Goal: Task Accomplishment & Management: Complete application form

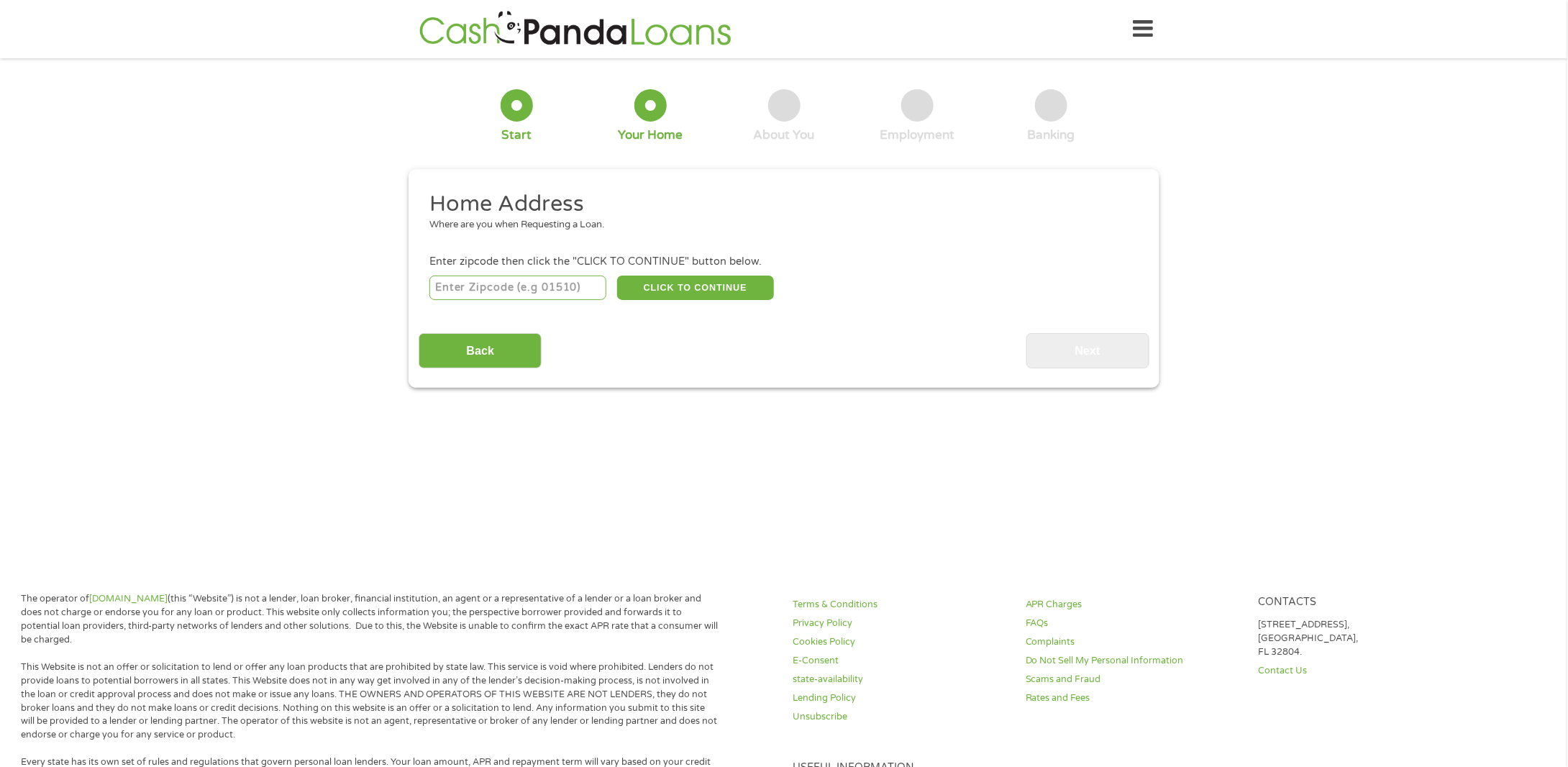
click at [480, 291] on input "number" at bounding box center [518, 287] width 178 height 24
type input "94803"
click at [671, 290] on button "CLICK TO CONTINUE" at bounding box center [695, 287] width 157 height 24
type input "94803"
type input "El Sobrante"
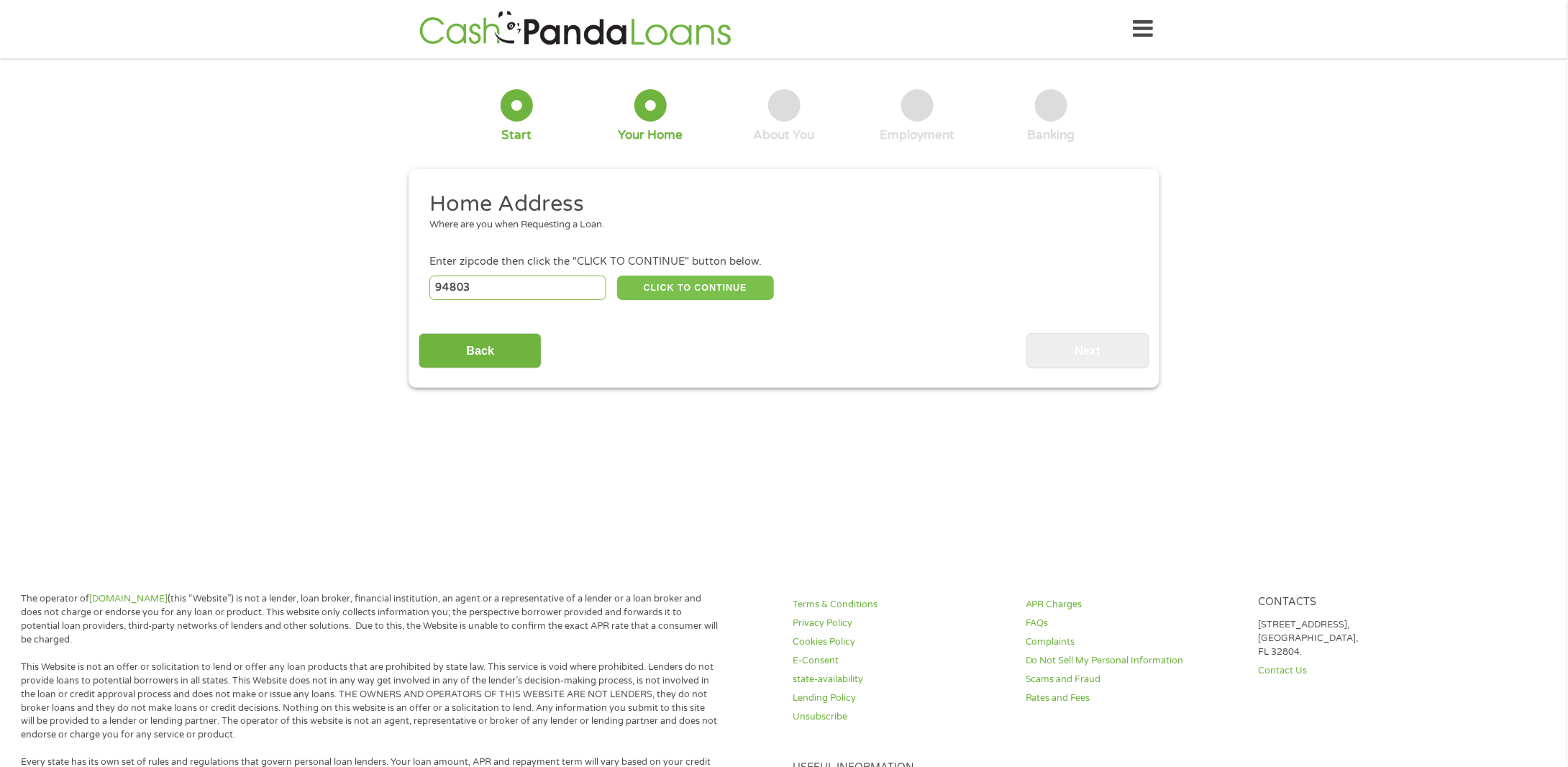
select select "[US_STATE]"
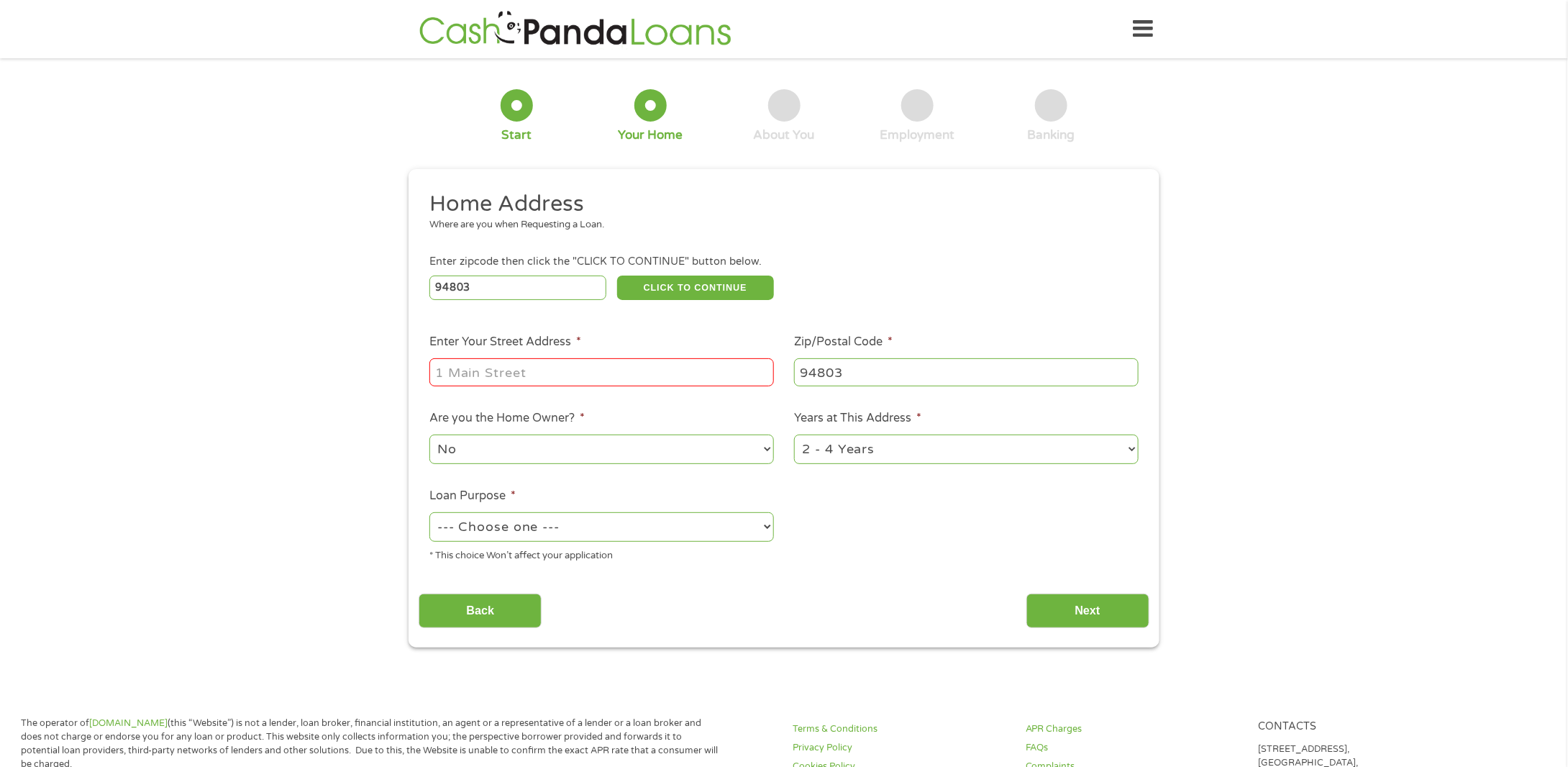
click at [545, 371] on input "Enter Your Street Address *" at bounding box center [601, 372] width 344 height 28
type input "[STREET_ADDRESS]"
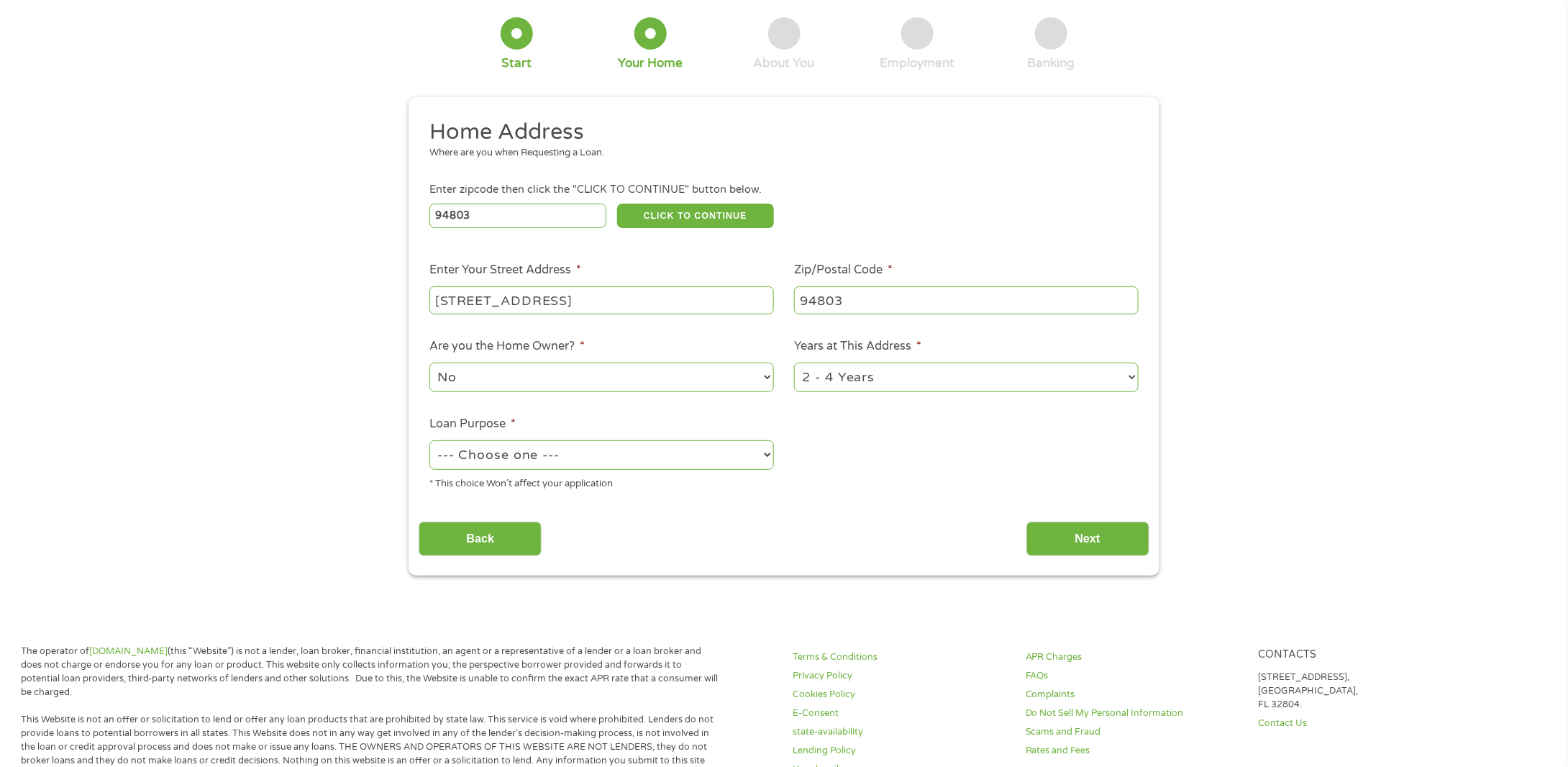
scroll to position [144, 0]
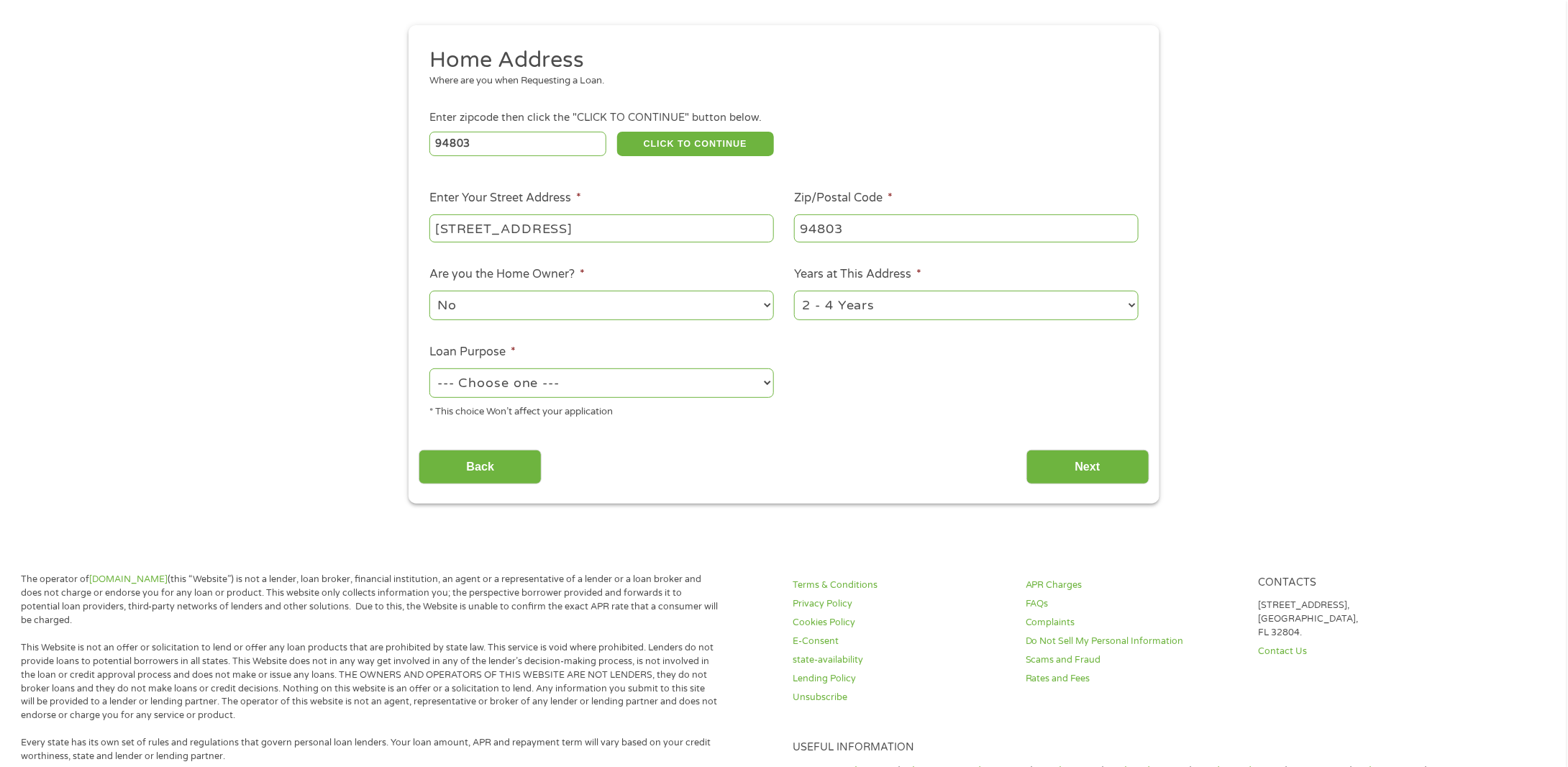
click at [915, 304] on select "1 Year or less 1 - 2 Years 2 - 4 Years Over 4 Years" at bounding box center [966, 305] width 344 height 29
select select "60months"
click at [794, 292] on select "1 Year or less 1 - 2 Years 2 - 4 Years Over 4 Years" at bounding box center [966, 305] width 344 height 29
click at [657, 395] on select "--- Choose one --- Pay Bills Debt Consolidation Home Improvement Major Purchase…" at bounding box center [601, 383] width 344 height 29
select select "other"
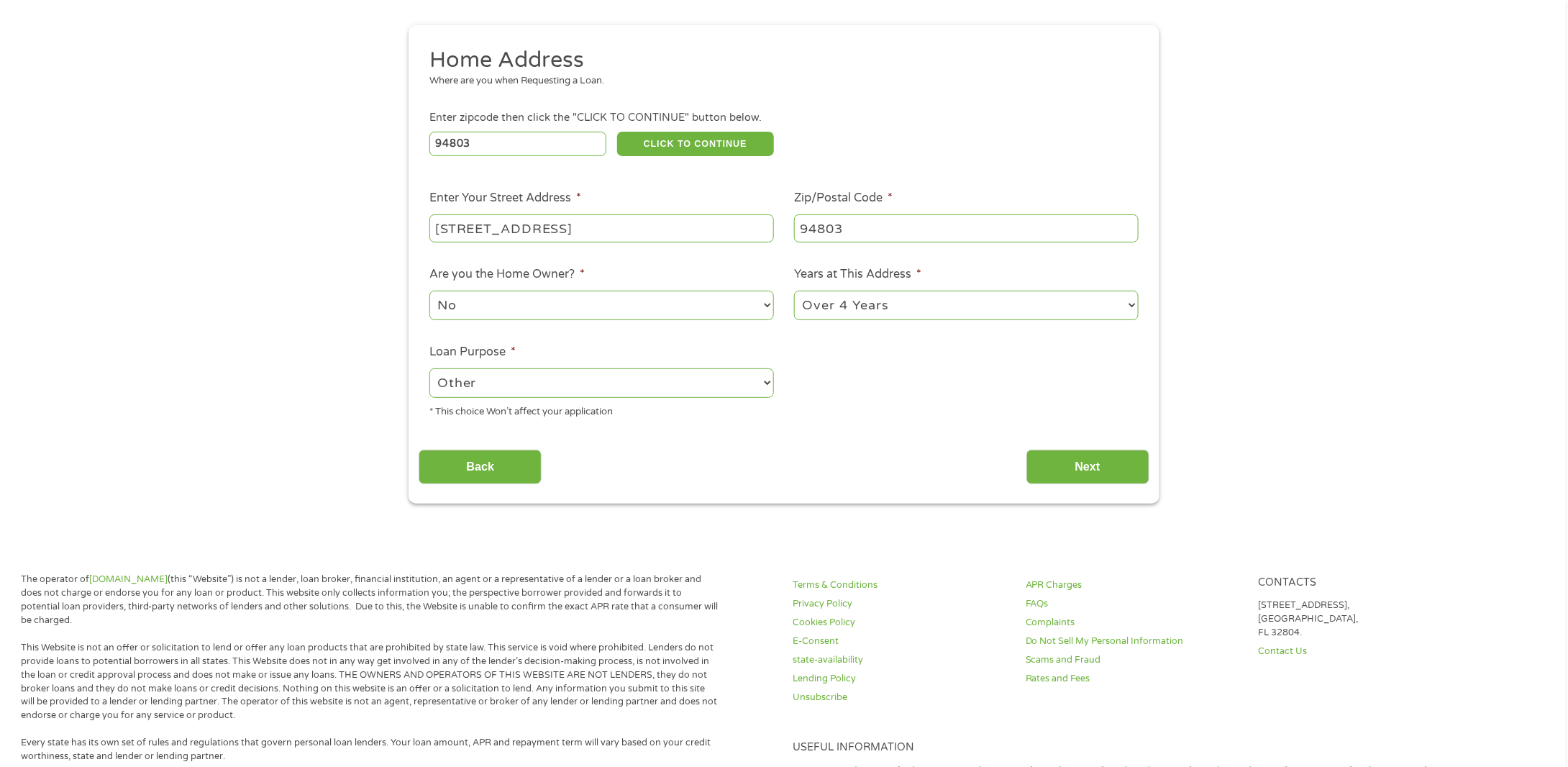
click at [429, 369] on select "--- Choose one --- Pay Bills Debt Consolidation Home Improvement Major Purchase…" at bounding box center [601, 383] width 344 height 29
click at [1082, 463] on input "Next" at bounding box center [1088, 467] width 123 height 35
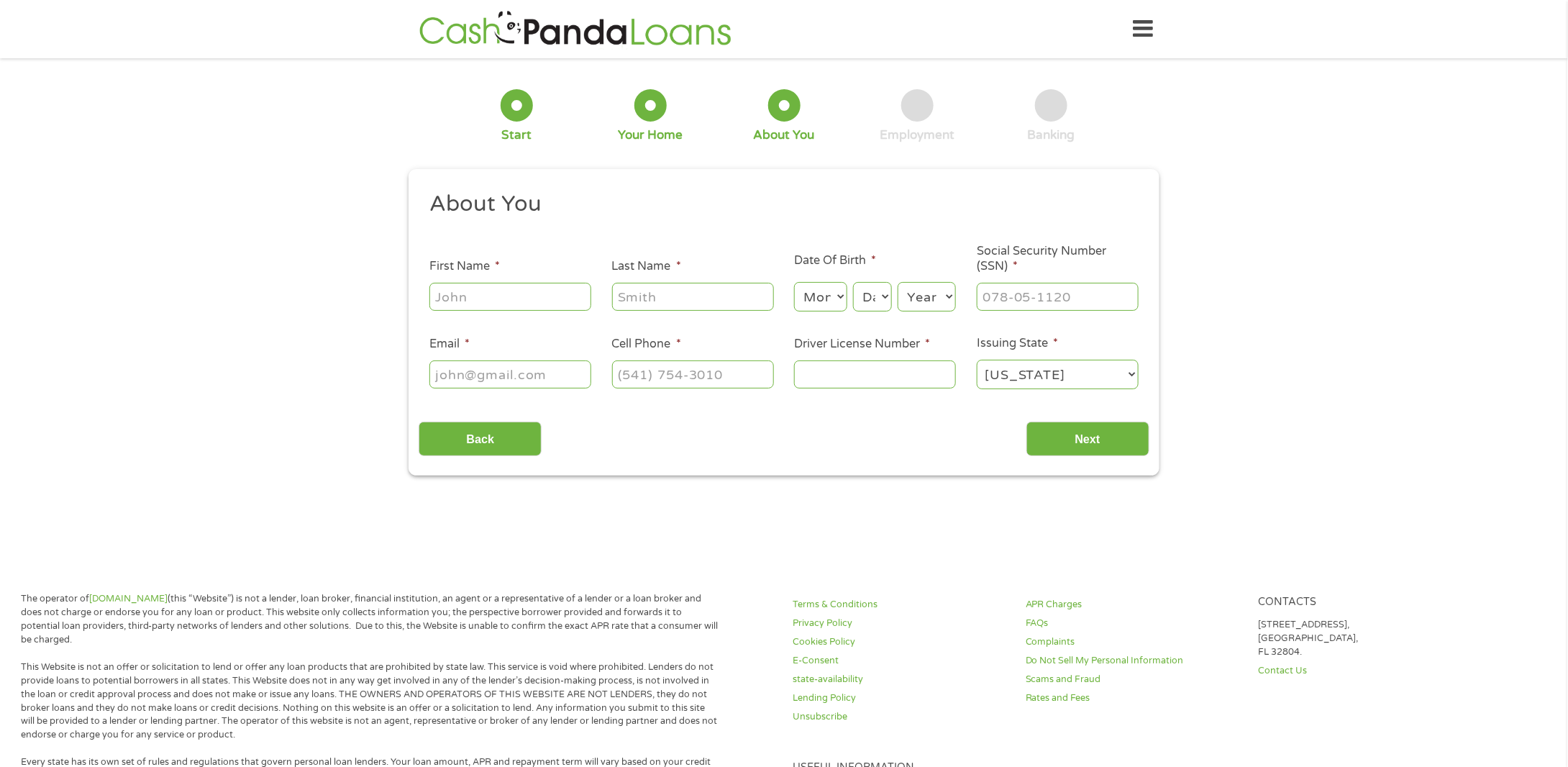
scroll to position [6, 6]
click at [482, 312] on div at bounding box center [510, 297] width 162 height 33
click at [484, 300] on input "First Name *" at bounding box center [510, 296] width 162 height 28
type input "[PERSON_NAME]"
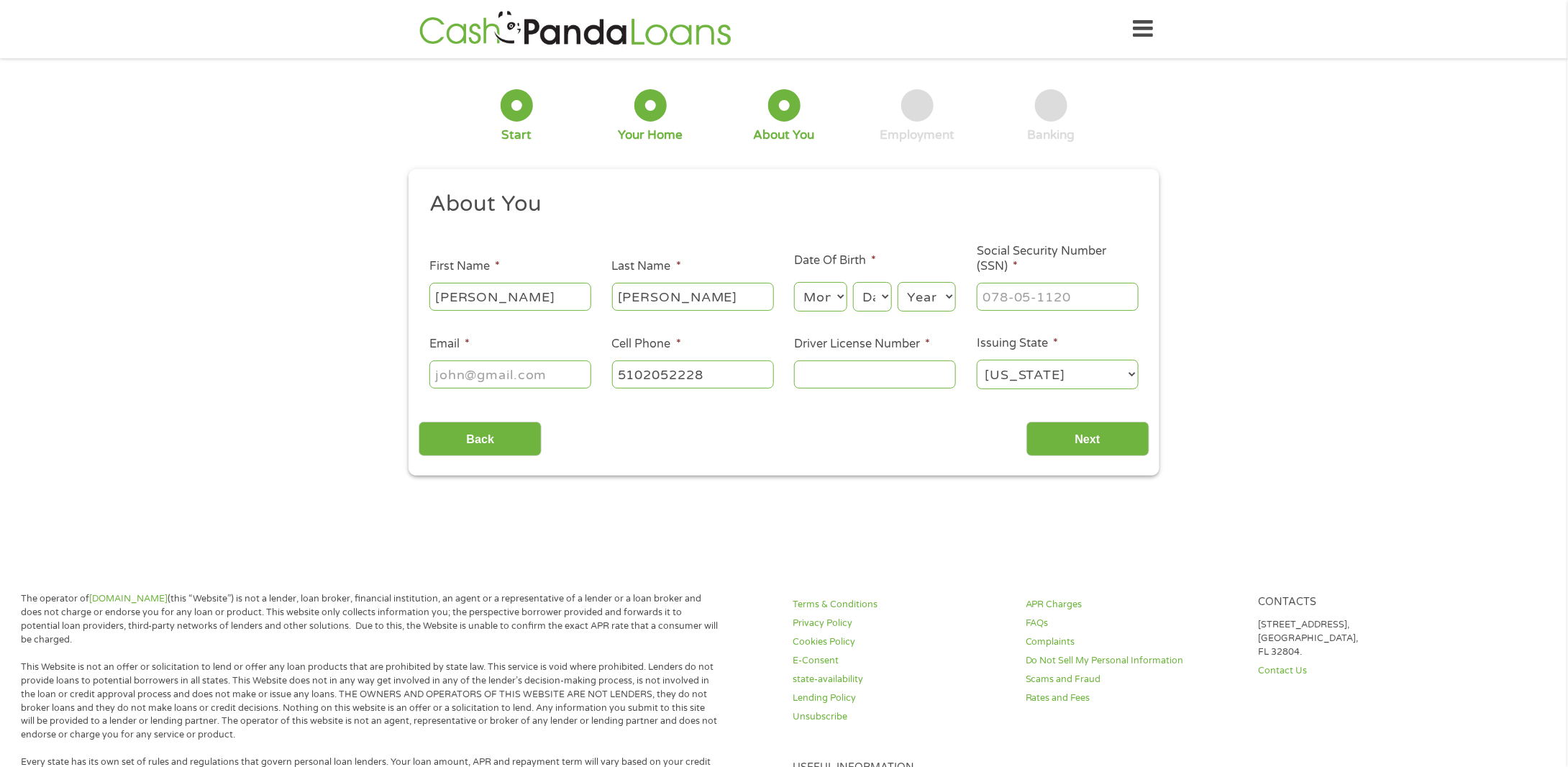
type input "[PHONE_NUMBER]"
click at [814, 291] on select "Month 1 2 3 4 5 6 7 8 9 10 11 12" at bounding box center [820, 296] width 53 height 29
select select "3"
click at [794, 282] on select "Month 1 2 3 4 5 6 7 8 9 10 11 12" at bounding box center [820, 296] width 53 height 29
click at [866, 297] on select "Day 1 2 3 4 5 6 7 8 9 10 11 12 13 14 15 16 17 18 19 20 21 22 23 24 25 26 27 28 …" at bounding box center [872, 296] width 39 height 29
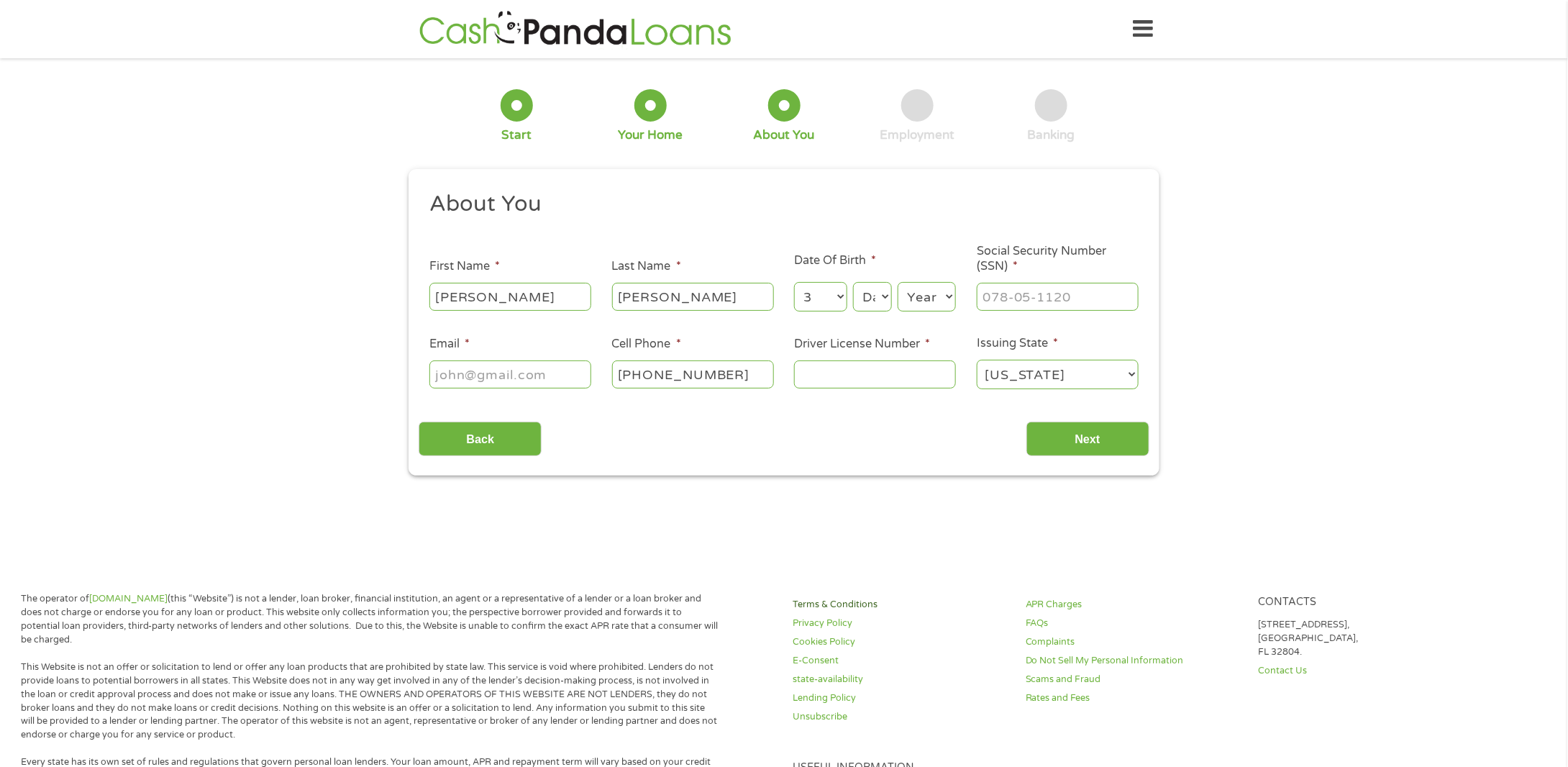
select select "14"
click at [853, 282] on select "Day 1 2 3 4 5 6 7 8 9 10 11 12 13 14 15 16 17 18 19 20 21 22 23 24 25 26 27 28 …" at bounding box center [872, 296] width 39 height 29
click at [928, 295] on select "Year [DATE] 2006 2005 2004 2003 2002 2001 2000 1999 1998 1997 1996 1995 1994 19…" at bounding box center [927, 296] width 58 height 29
select select "1975"
click at [898, 282] on select "Year [DATE] 2006 2005 2004 2003 2002 2001 2000 1999 1998 1997 1996 1995 1994 19…" at bounding box center [927, 296] width 58 height 29
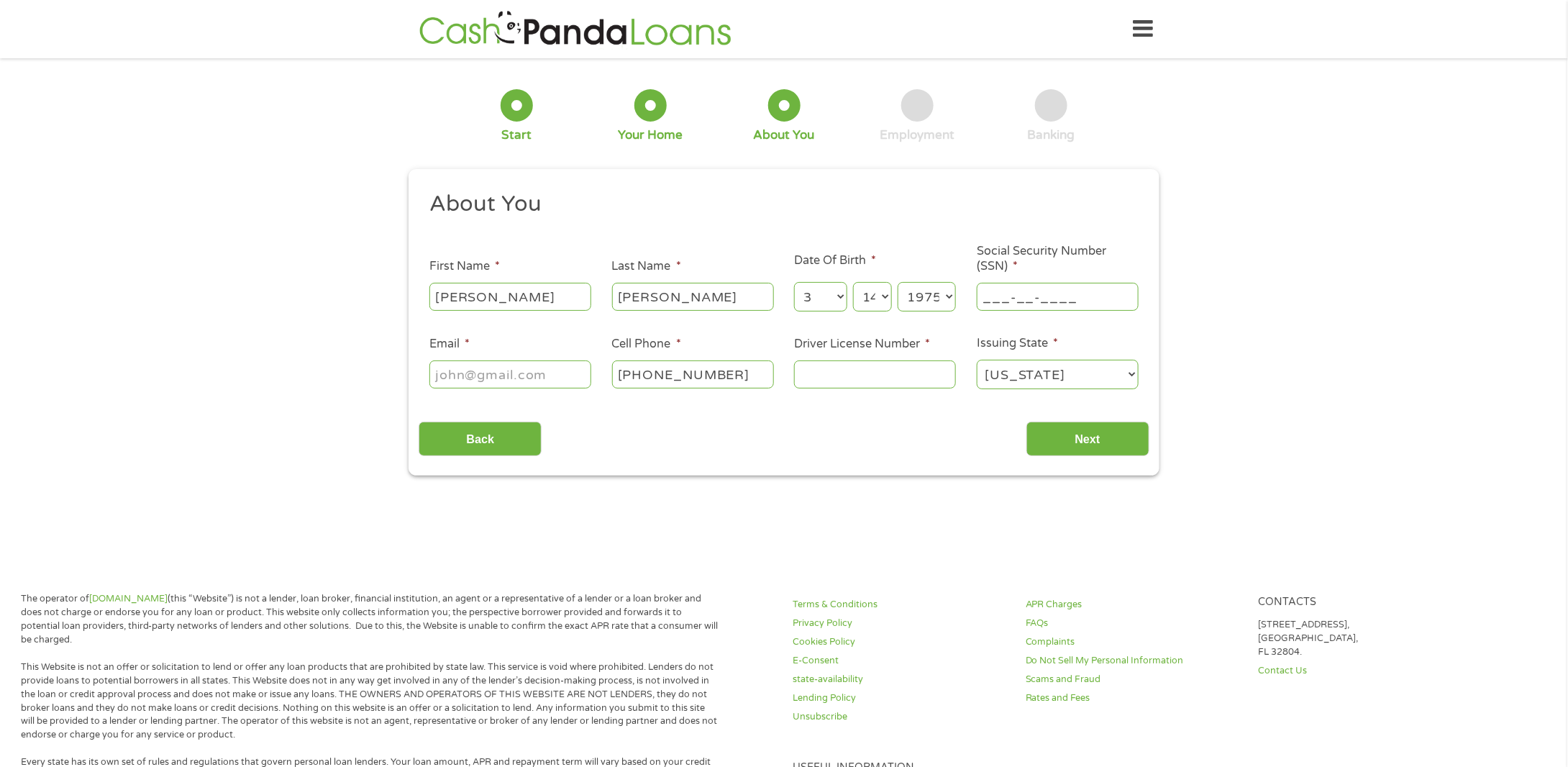
click at [1014, 291] on input "___-__-____" at bounding box center [1057, 296] width 162 height 28
type input "572-39-4425"
click at [476, 369] on input "Email *" at bounding box center [510, 374] width 162 height 28
type input "[EMAIL_ADDRESS][DOMAIN_NAME]"
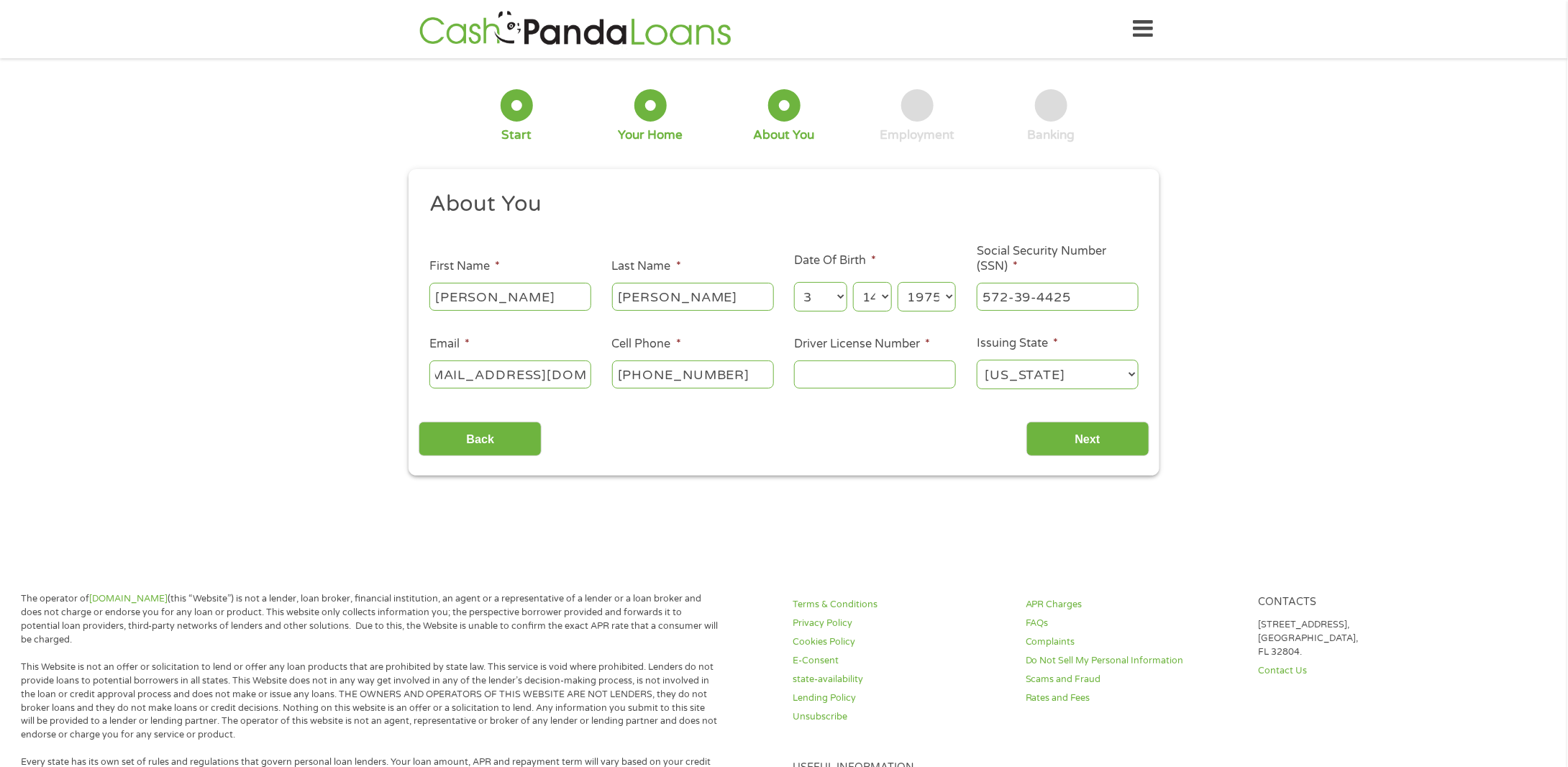
click at [830, 370] on input "Driver License Number *" at bounding box center [874, 374] width 162 height 28
type input "B3409472"
click at [1058, 442] on input "Next" at bounding box center [1088, 438] width 123 height 35
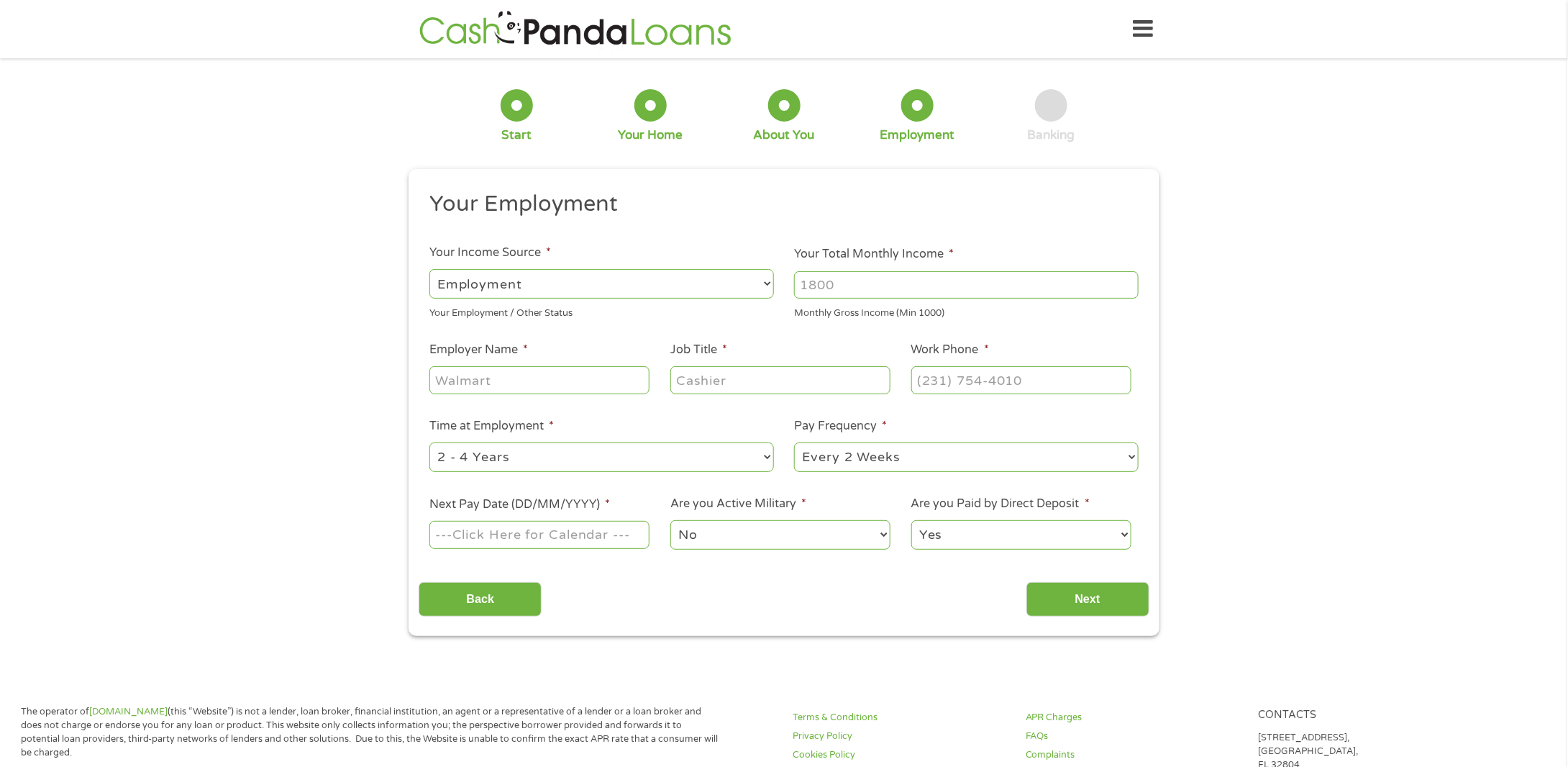
scroll to position [6, 6]
click at [840, 287] on input "Your Total Monthly Income *" at bounding box center [966, 285] width 344 height 28
type input "10200"
click at [540, 383] on input "Employer Name *" at bounding box center [539, 380] width 220 height 28
type input "[US_STATE] Nurses Assoc"
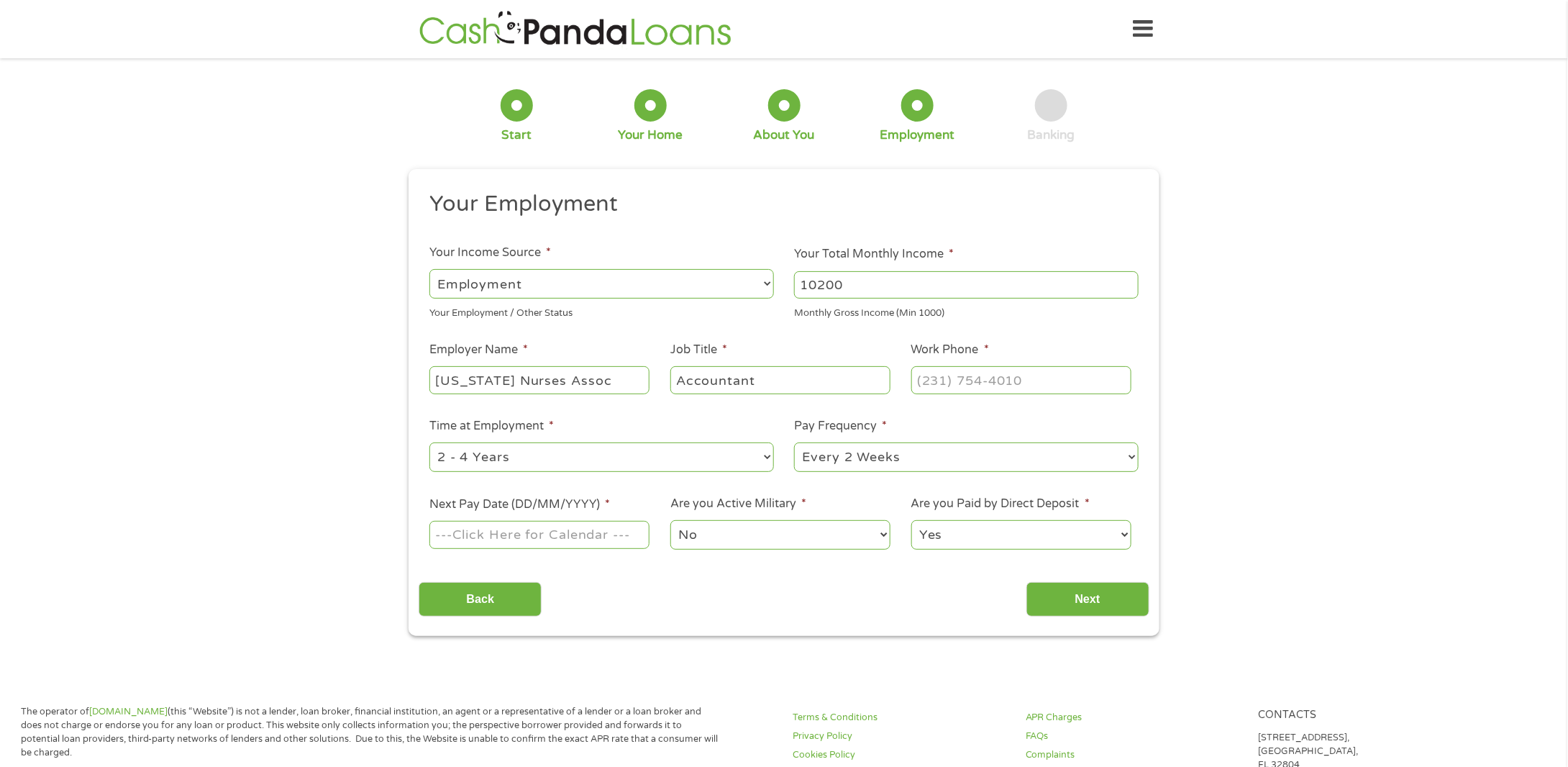
type input "Accountant"
type input "[PHONE_NUMBER]"
click at [611, 463] on select "--- Choose one --- 1 Year or less 1 - 2 Years 2 - 4 Years Over 4 Years" at bounding box center [601, 457] width 344 height 29
select select "60months"
click at [429, 443] on select "--- Choose one --- 1 Year or less 1 - 2 Years 2 - 4 Years Over 4 Years" at bounding box center [601, 457] width 344 height 29
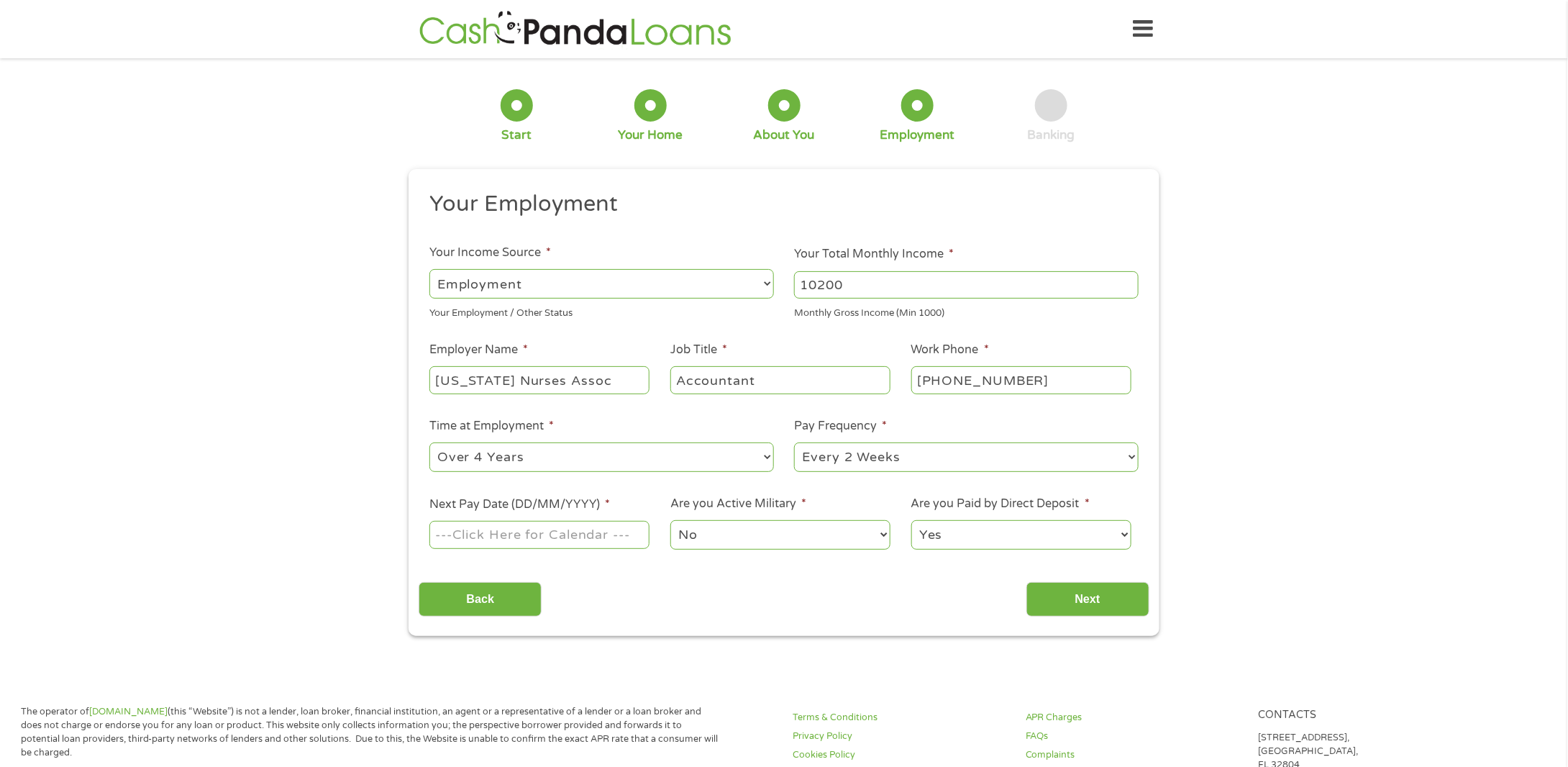
click at [877, 466] on select "--- Choose one --- Every 2 Weeks Every Week Monthly Semi-Monthly" at bounding box center [966, 457] width 344 height 29
select select "semimonthly"
click at [794, 443] on select "--- Choose one --- Every 2 Weeks Every Week Monthly Semi-Monthly" at bounding box center [966, 457] width 344 height 29
click at [502, 538] on body "Home Get Loan Offer How it works FAQs Blog Cash Loans Quick Loans Online Loans …" at bounding box center [784, 750] width 1568 height 1500
click at [502, 538] on input "Next Pay Date (DD/MM/YYYY) *" at bounding box center [539, 535] width 220 height 28
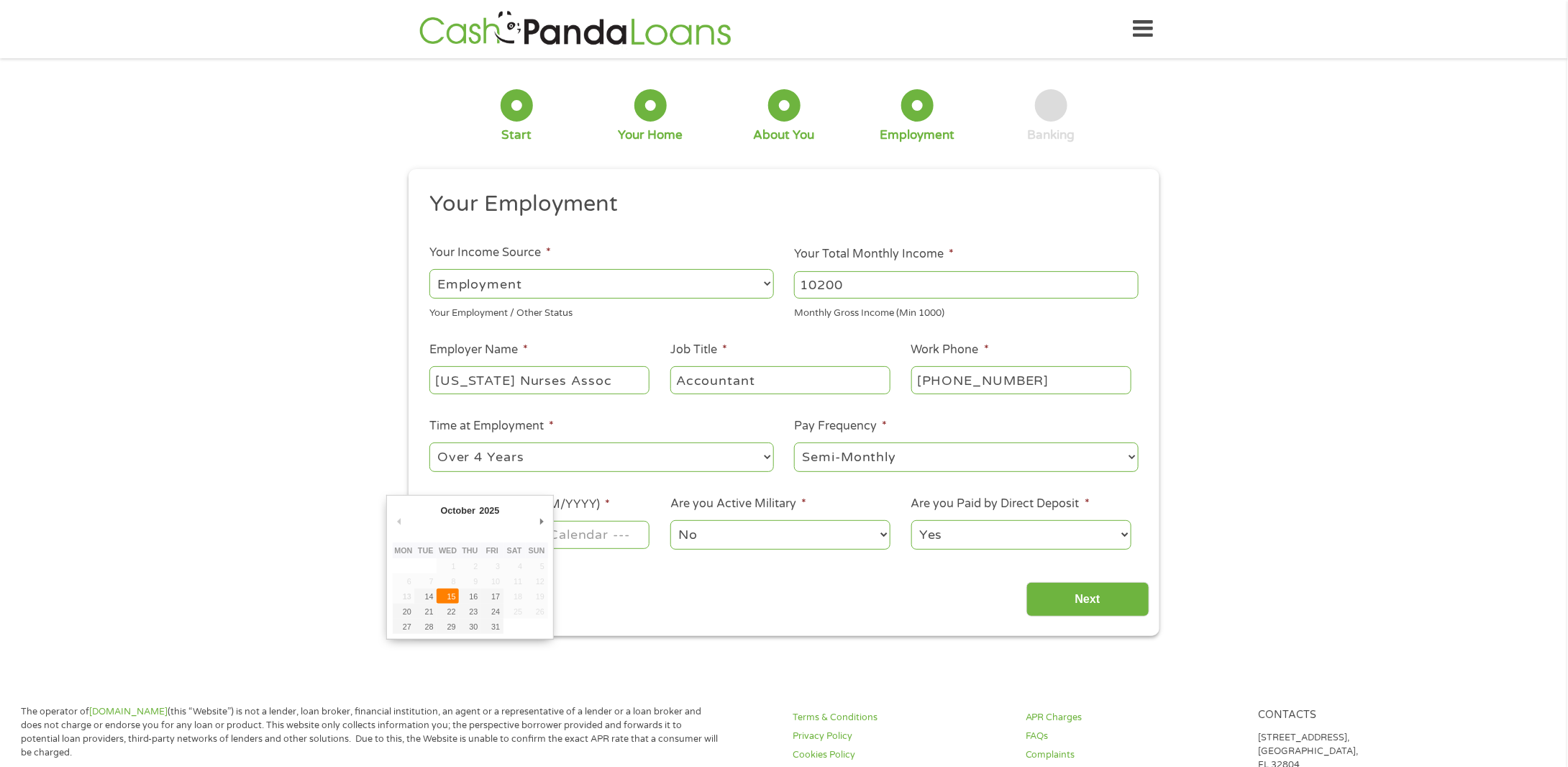
type input "[DATE]"
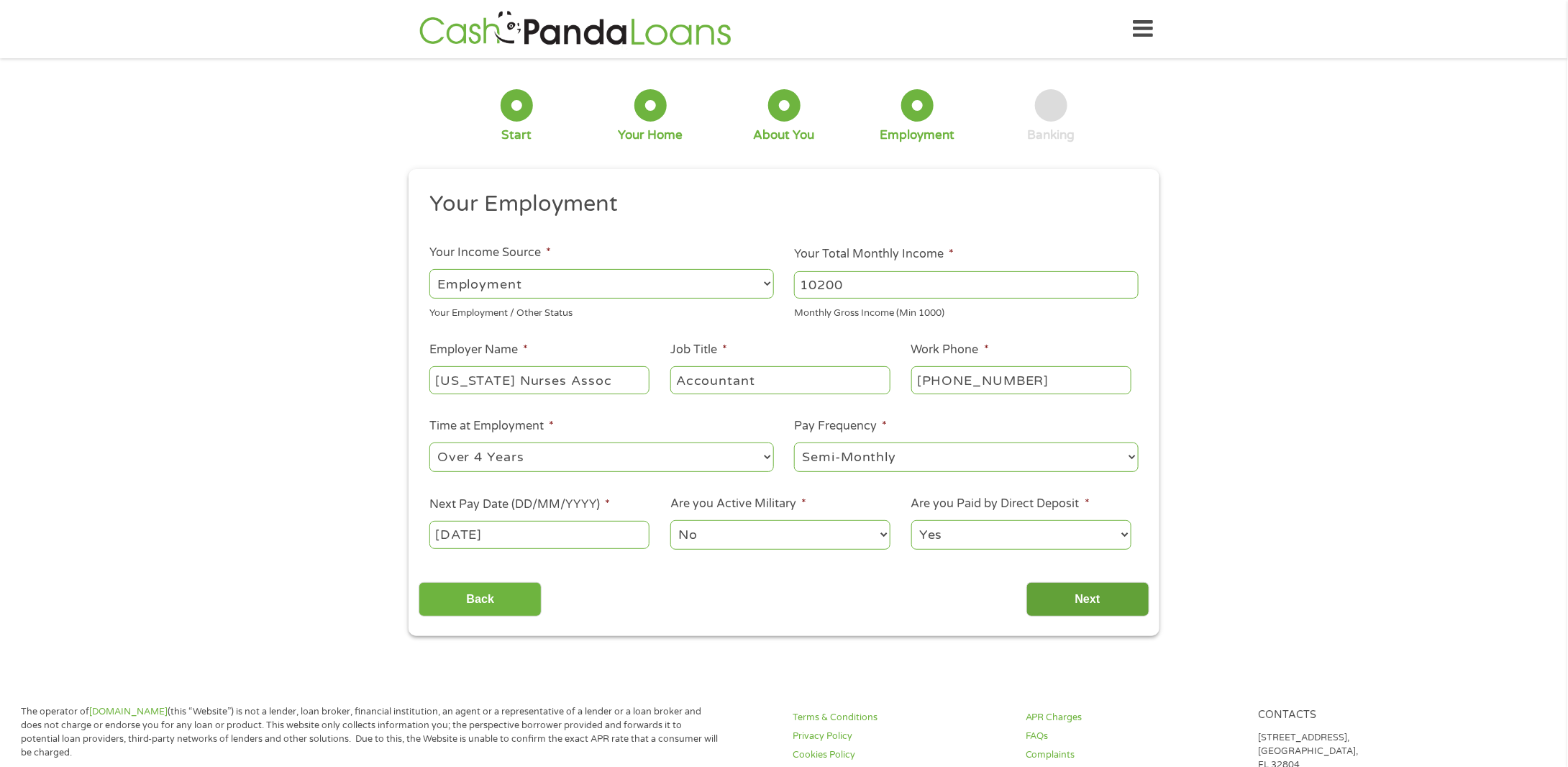
click at [1071, 596] on input "Next" at bounding box center [1088, 599] width 123 height 35
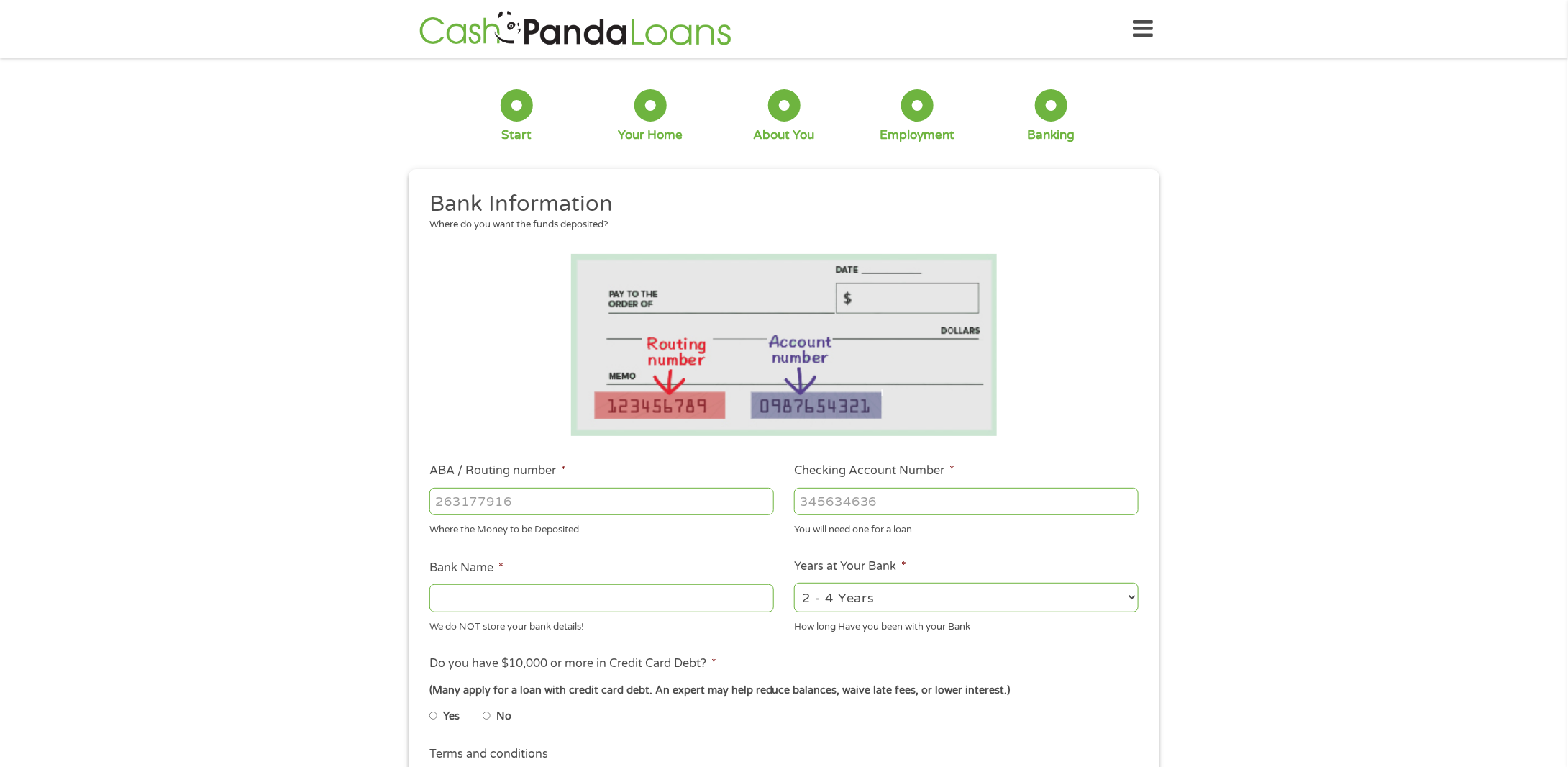
click at [476, 596] on input "Bank Name *" at bounding box center [601, 598] width 344 height 28
type input "Bank of America"
click at [502, 506] on input "ABA / Routing number *" at bounding box center [601, 502] width 344 height 28
type input "121000358"
type input "BANK OF AMERICA NA"
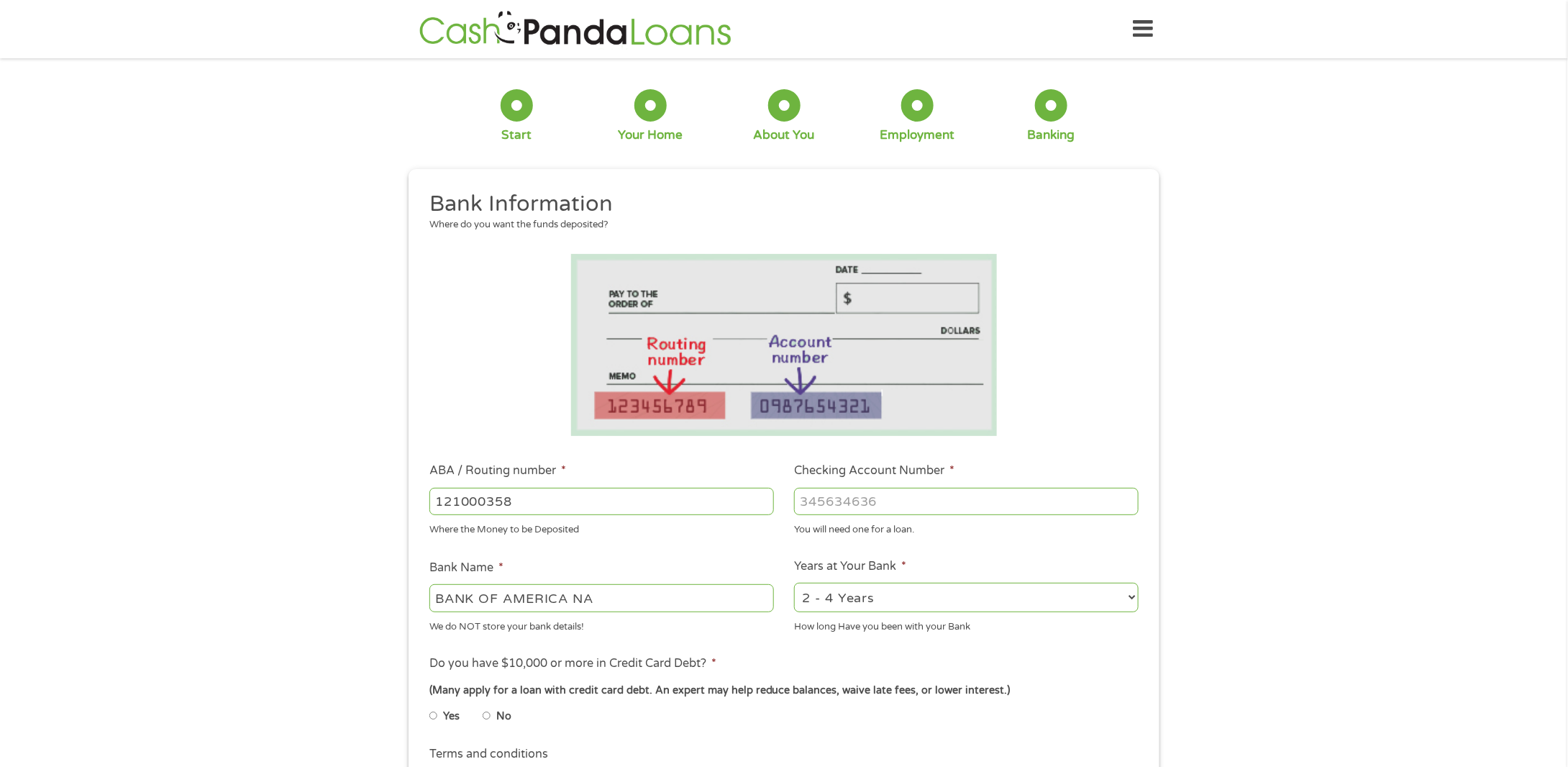
type input "121000358"
click at [818, 502] on input "Checking Account Number *" at bounding box center [966, 502] width 344 height 28
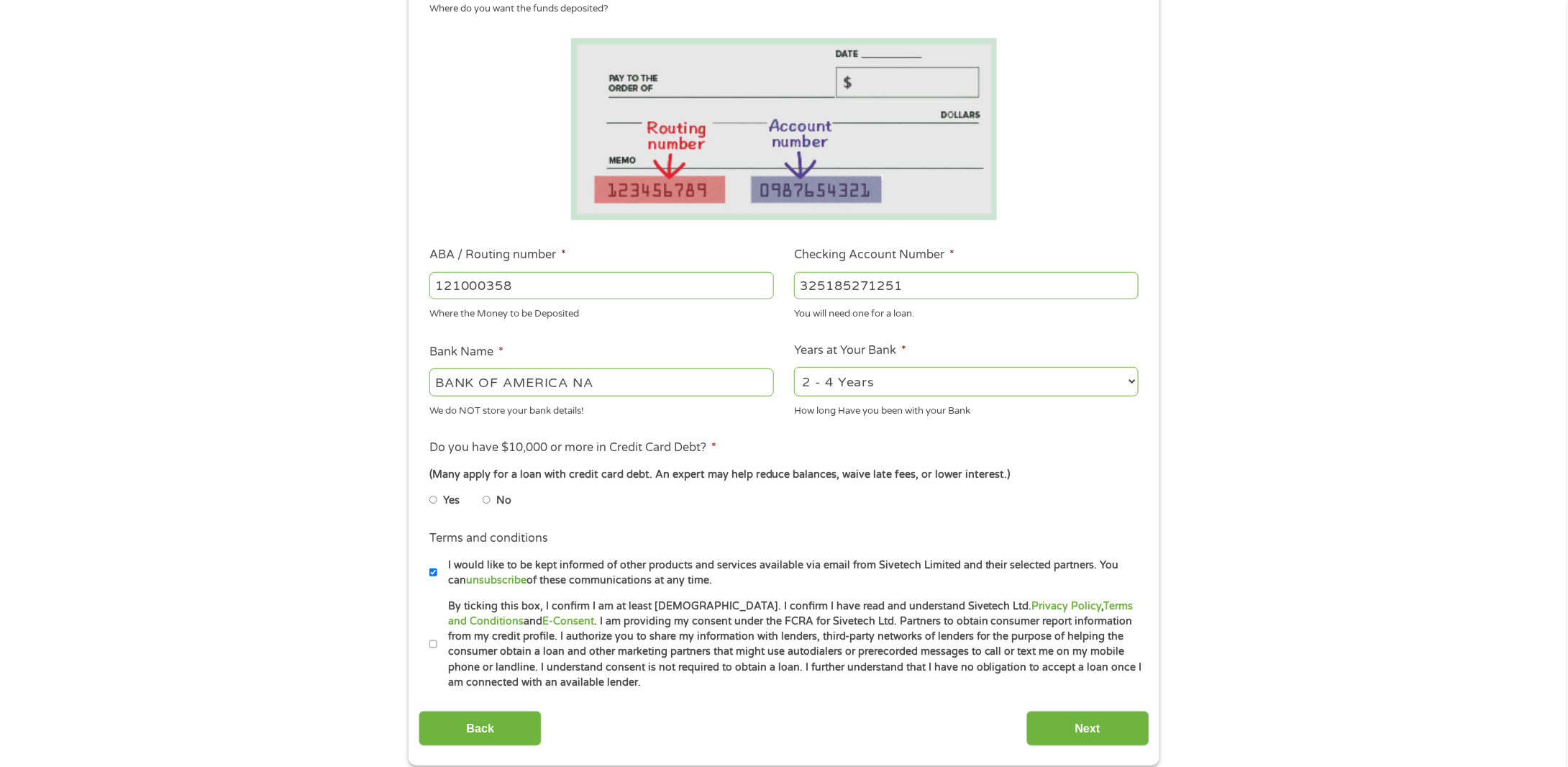
scroll to position [287, 0]
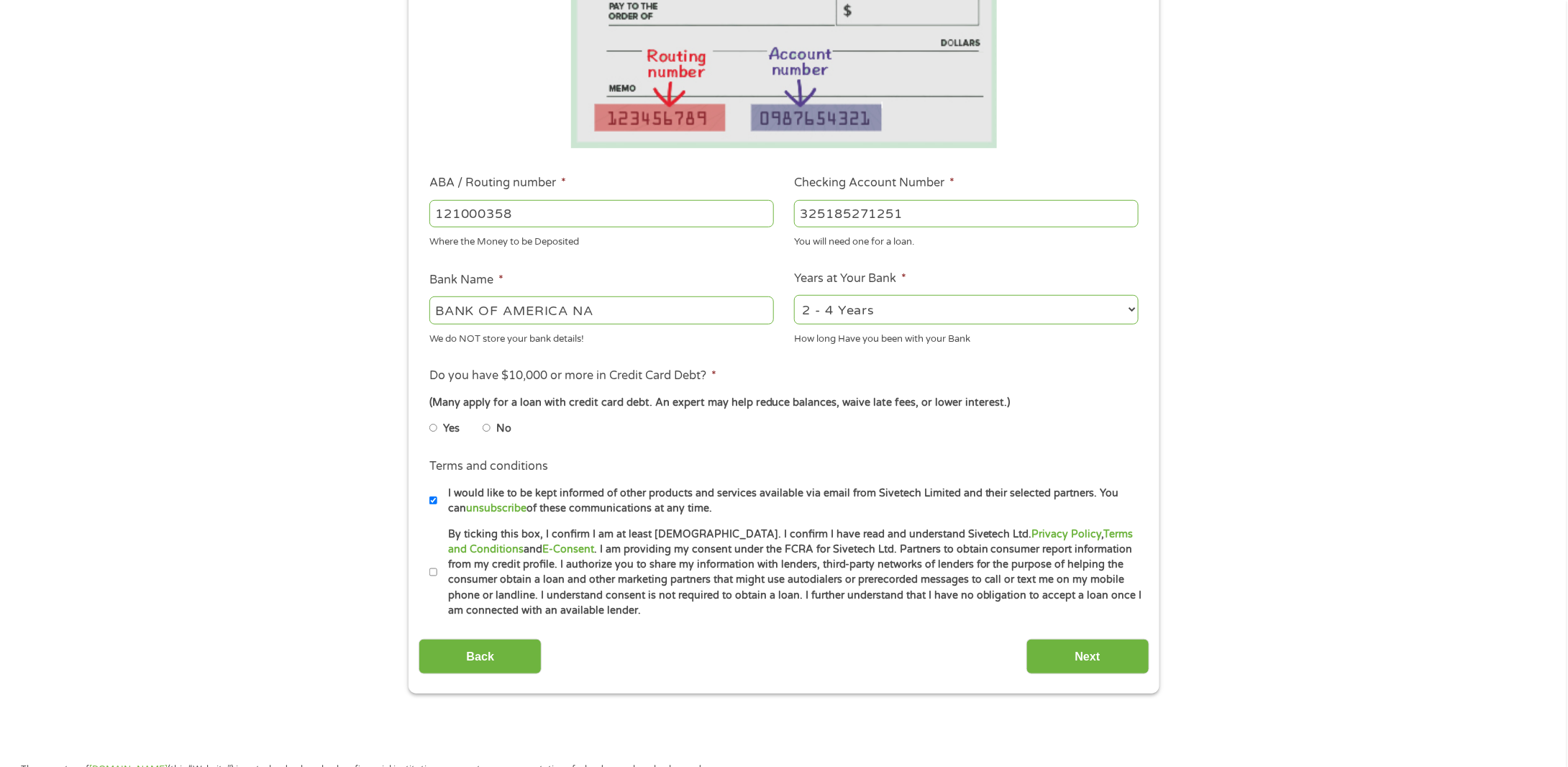
type input "325185271251"
click at [485, 429] on input "No" at bounding box center [487, 428] width 9 height 23
radio input "true"
click at [433, 501] on input "I would like to be kept informed of other products and services available via e…" at bounding box center [433, 501] width 9 height 23
checkbox input "false"
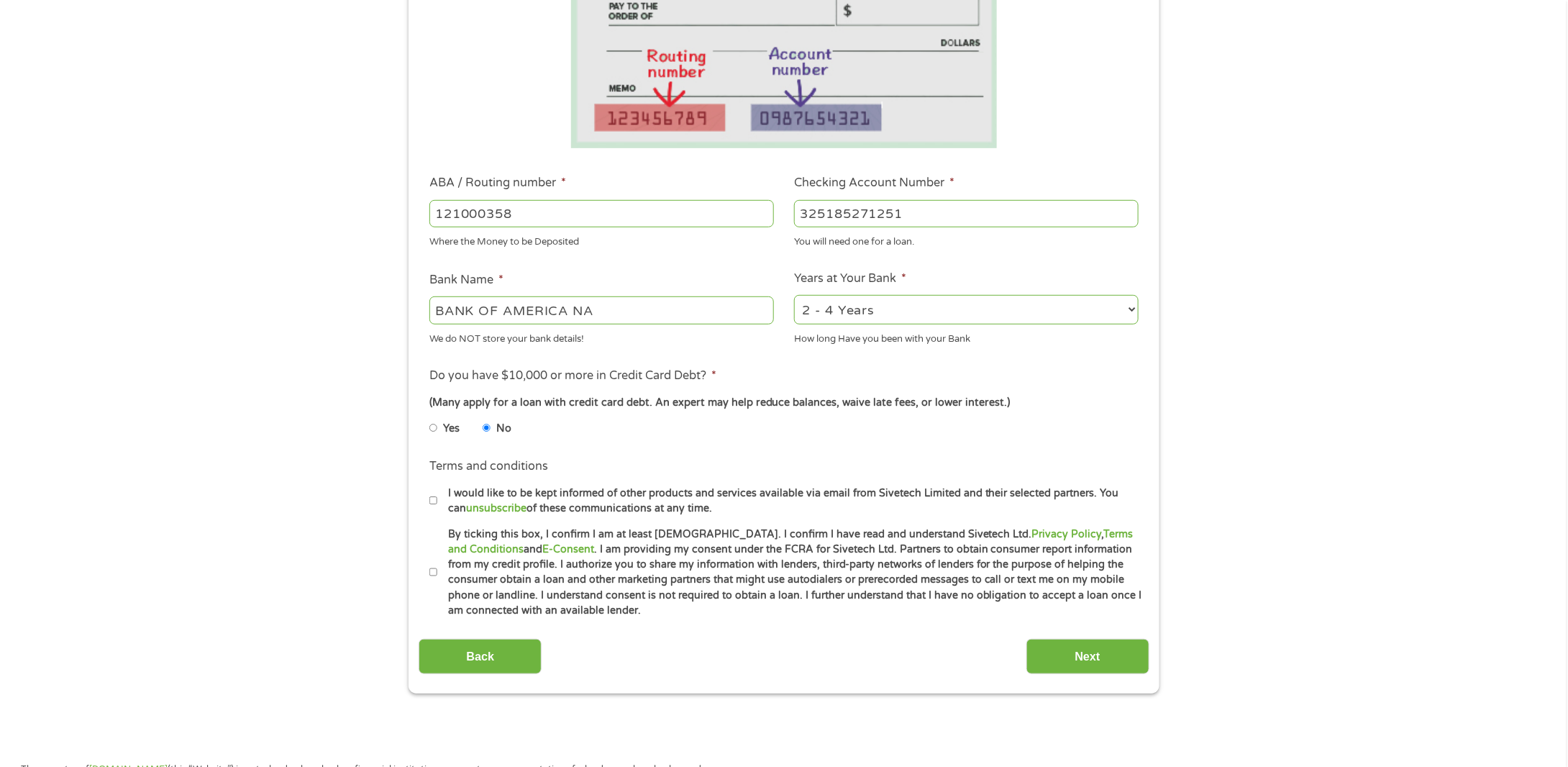
click at [432, 571] on input "By ticking this box, I confirm I am at least [DEMOGRAPHIC_DATA]. I confirm I ha…" at bounding box center [433, 572] width 9 height 23
checkbox input "true"
click at [1075, 661] on input "Next" at bounding box center [1088, 656] width 123 height 35
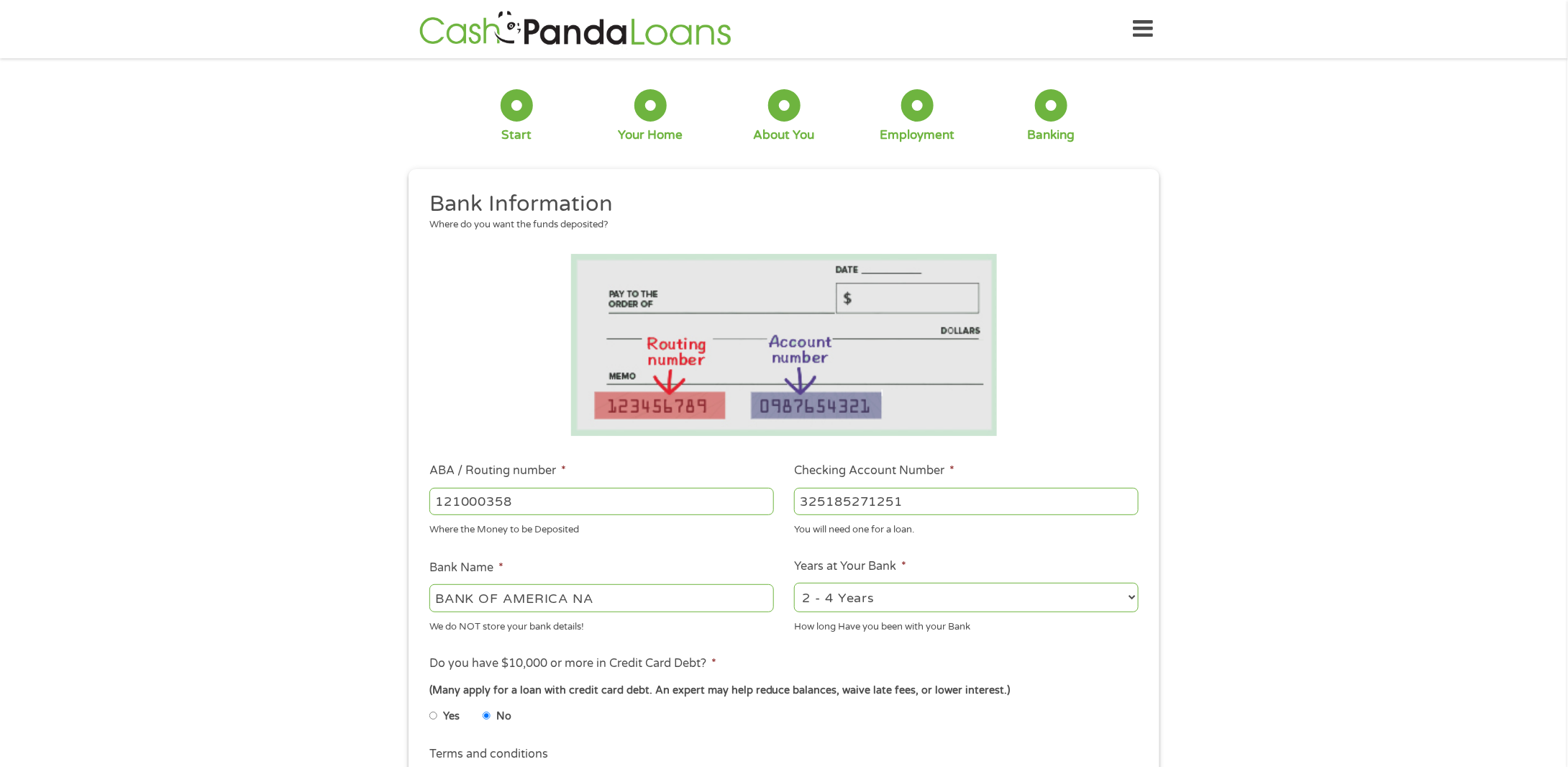
scroll to position [6, 6]
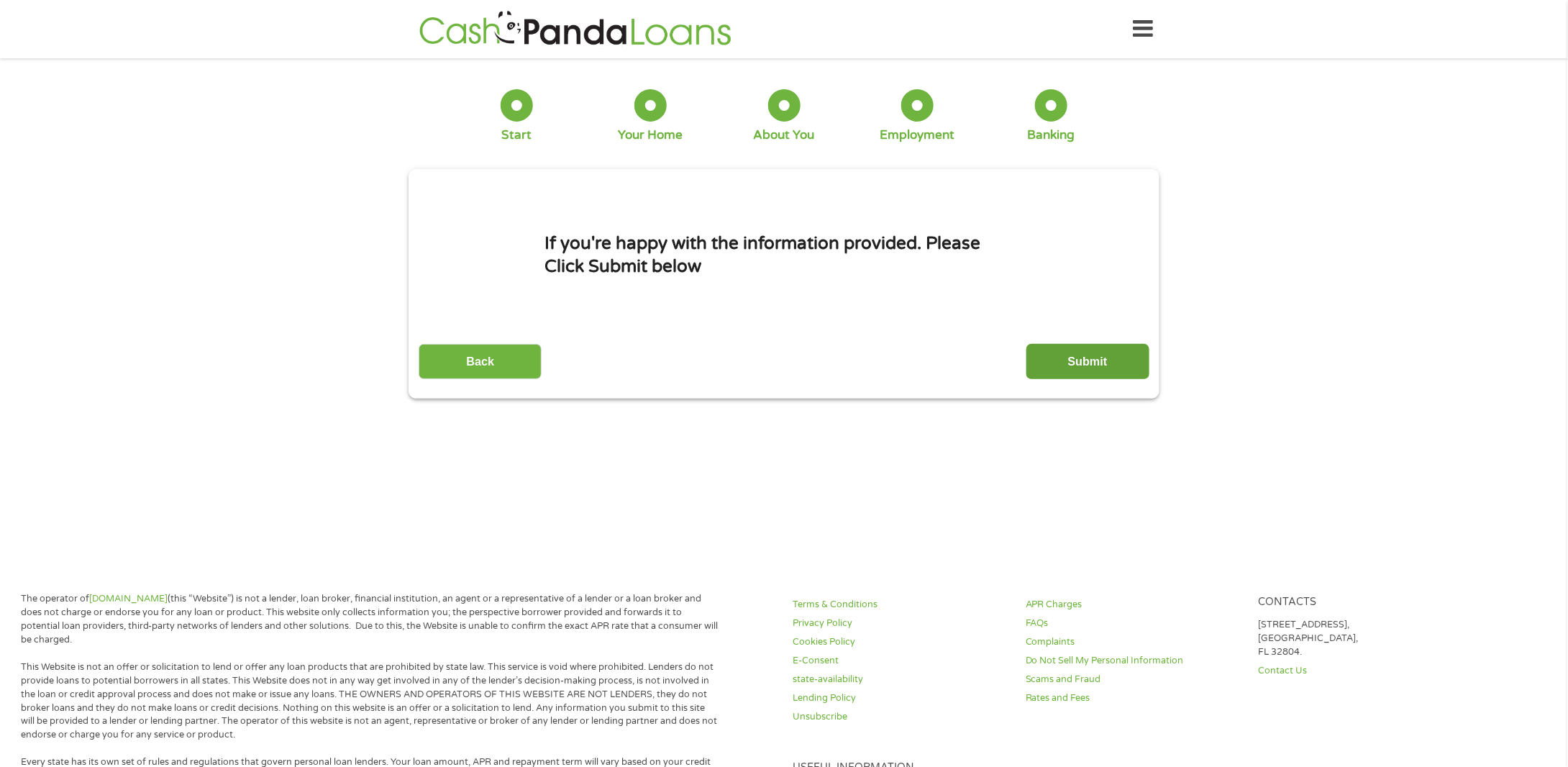
click at [1108, 368] on input "Submit" at bounding box center [1088, 361] width 123 height 35
